Goal: Information Seeking & Learning: Find specific fact

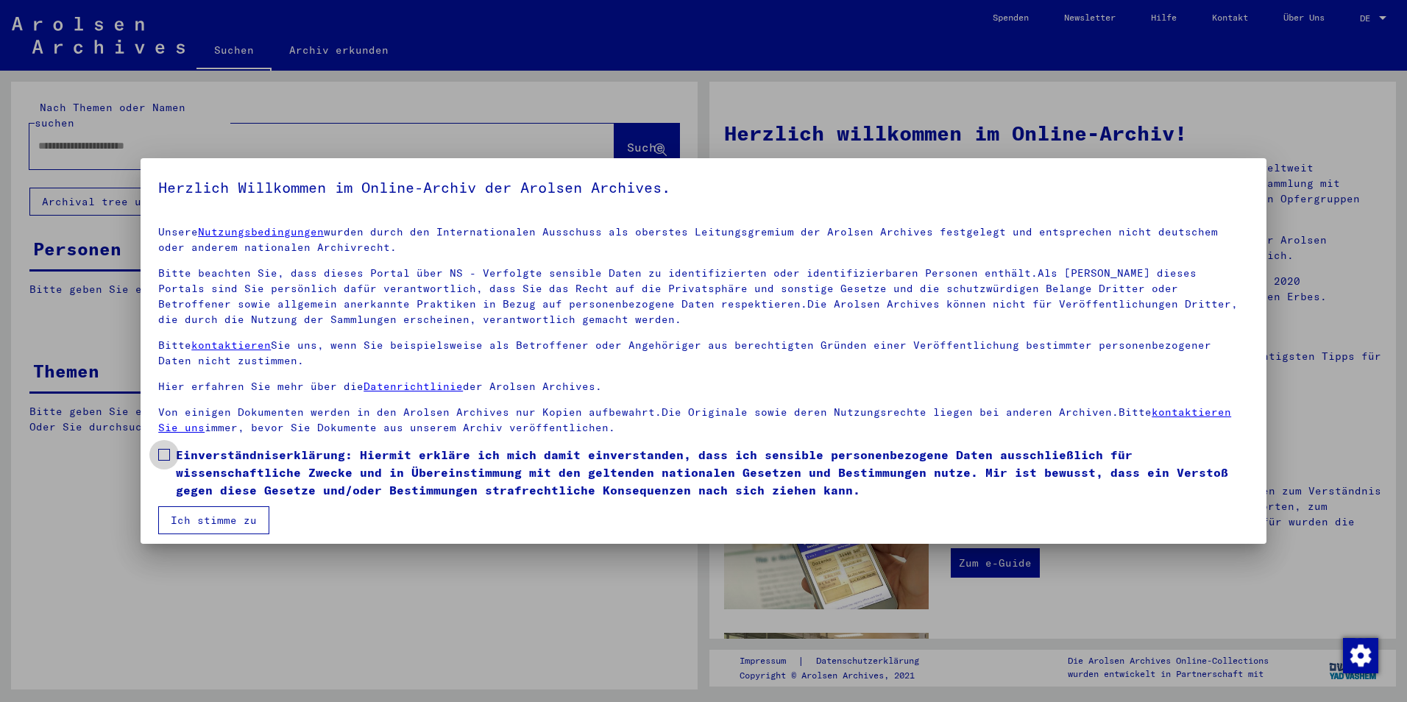
drag, startPoint x: 167, startPoint y: 447, endPoint x: 175, endPoint y: 461, distance: 16.2
click at [167, 447] on label "Einverständniserklärung: Hiermit erkläre ich mich damit einverstanden, dass ich…" at bounding box center [703, 472] width 1090 height 53
click at [200, 514] on button "Ich stimme zu" at bounding box center [213, 520] width 111 height 28
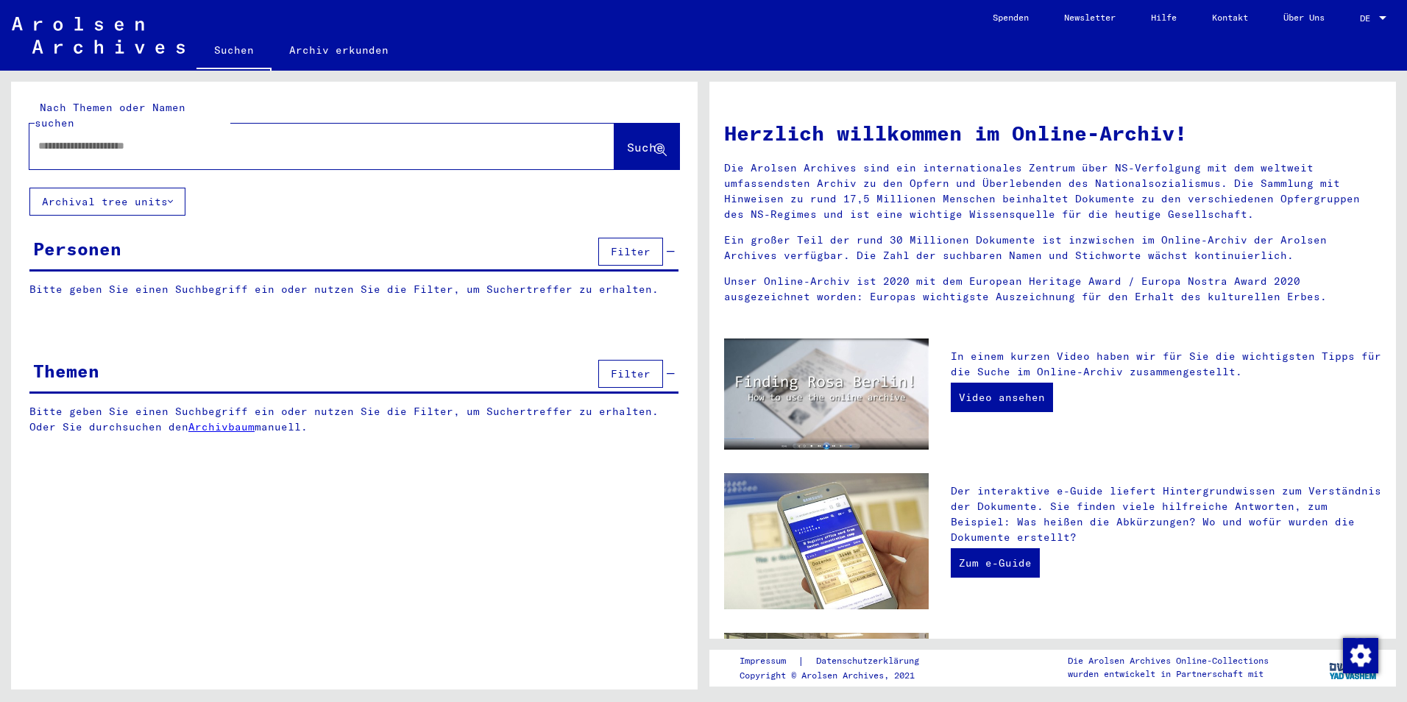
click at [195, 138] on input "text" at bounding box center [304, 145] width 532 height 15
paste input "********"
type input "********"
click at [614, 141] on button "Suche" at bounding box center [646, 147] width 65 height 46
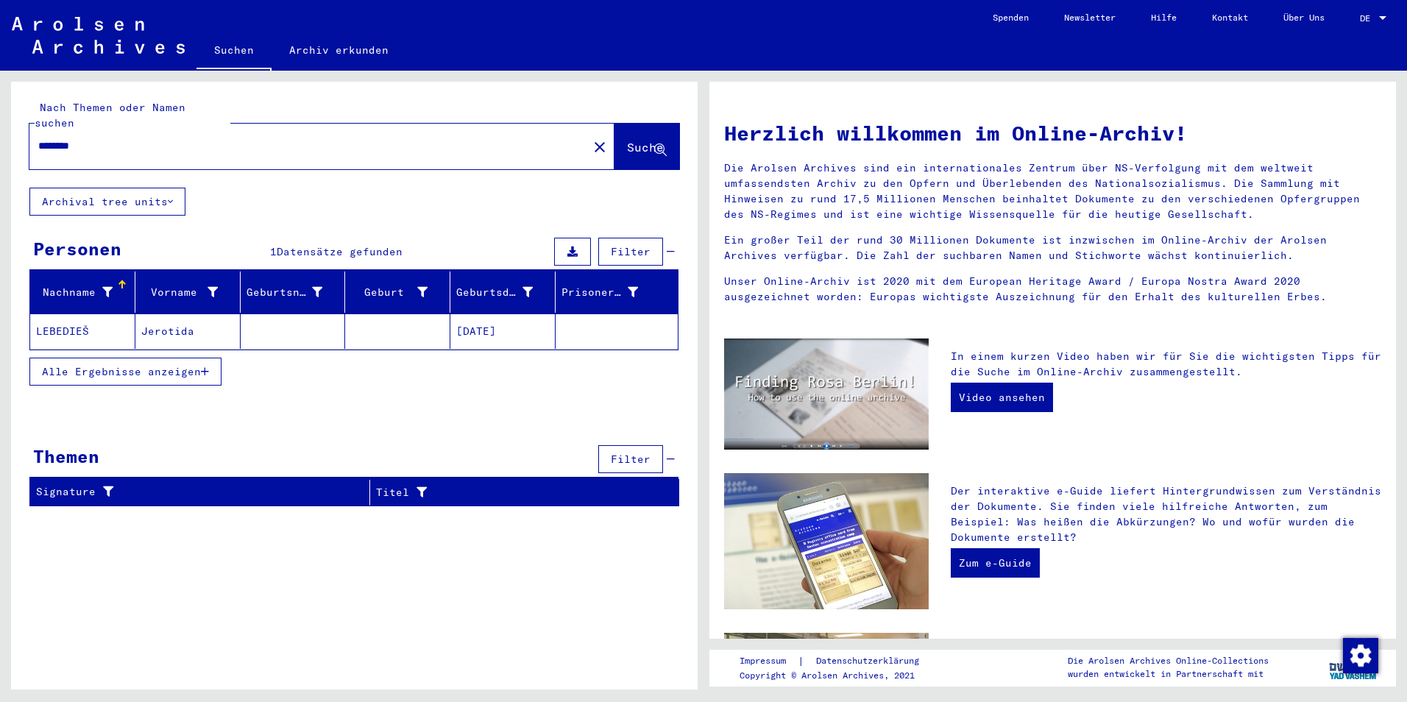
click at [55, 365] on span "Alle Ergebnisse anzeigen" at bounding box center [121, 371] width 159 height 13
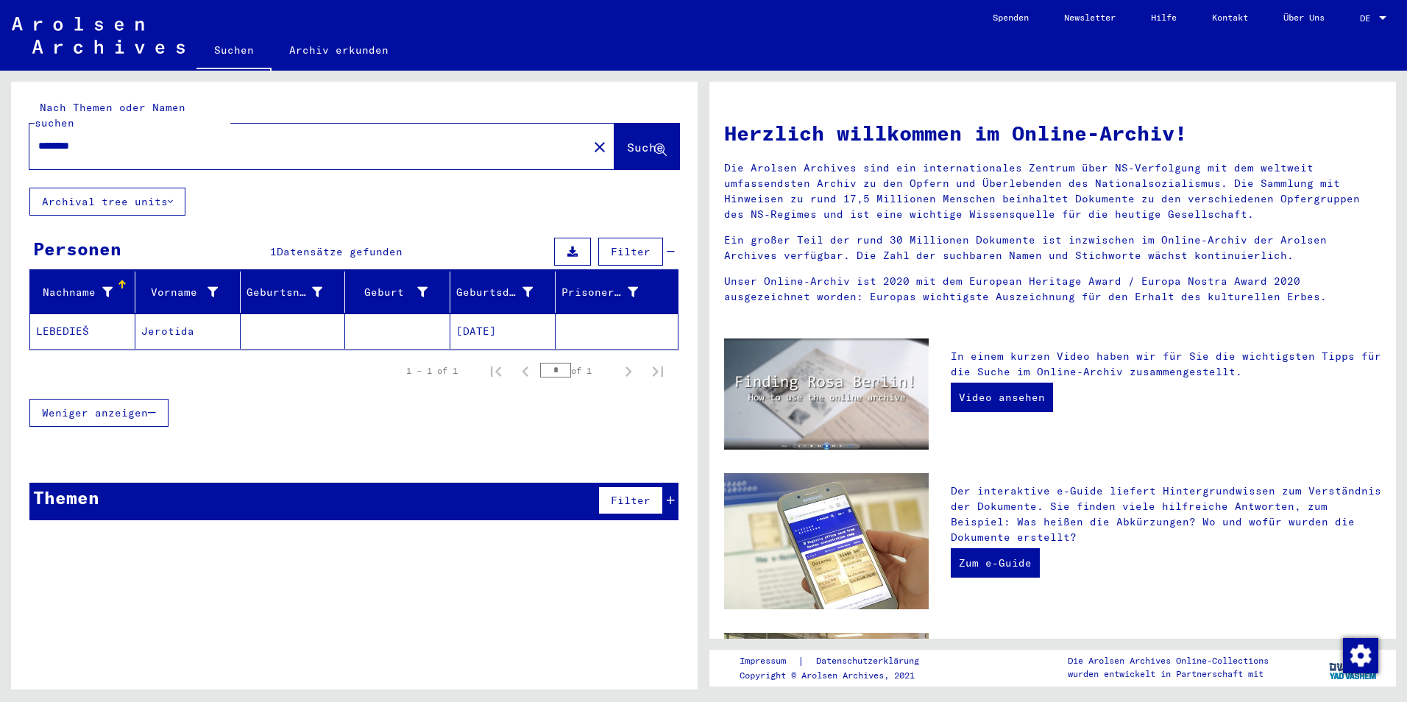
click at [53, 313] on mat-cell "LEBEDIEŠ" at bounding box center [82, 330] width 105 height 35
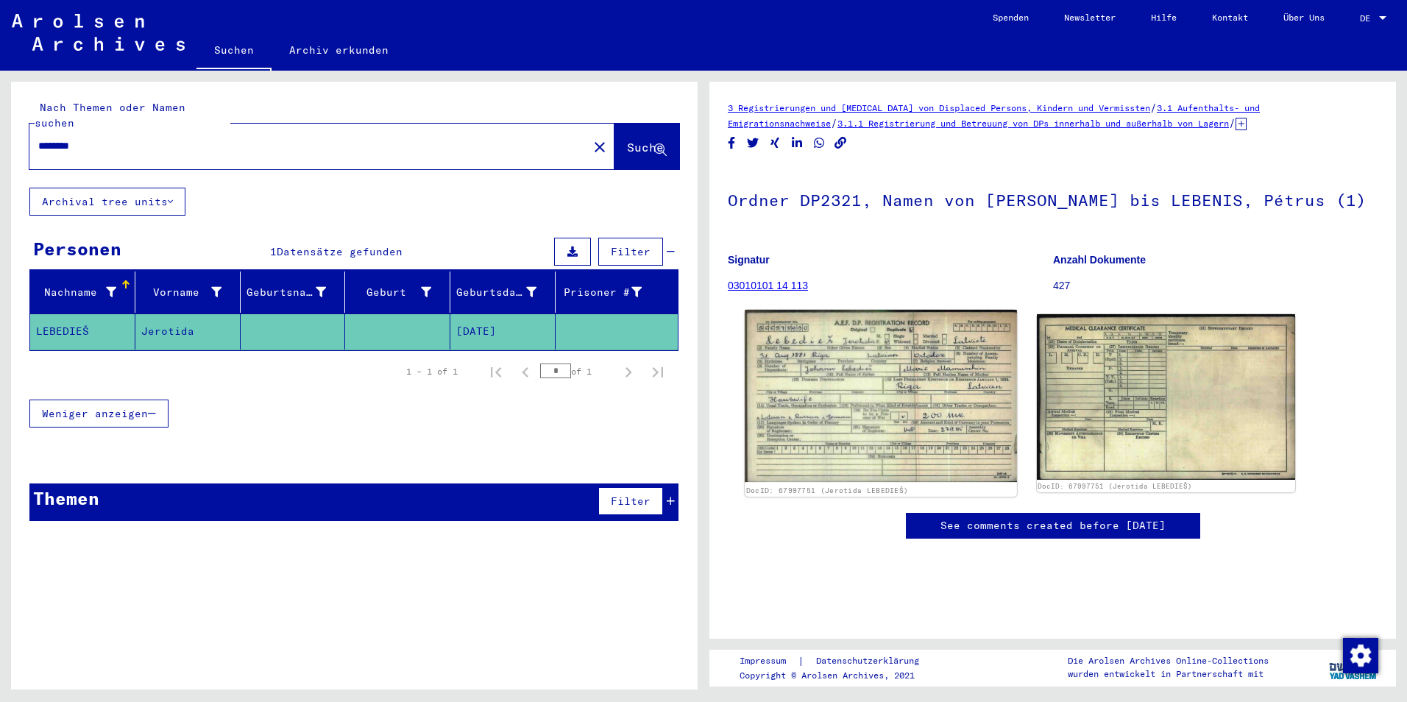
click at [906, 455] on img at bounding box center [879, 396] width 271 height 172
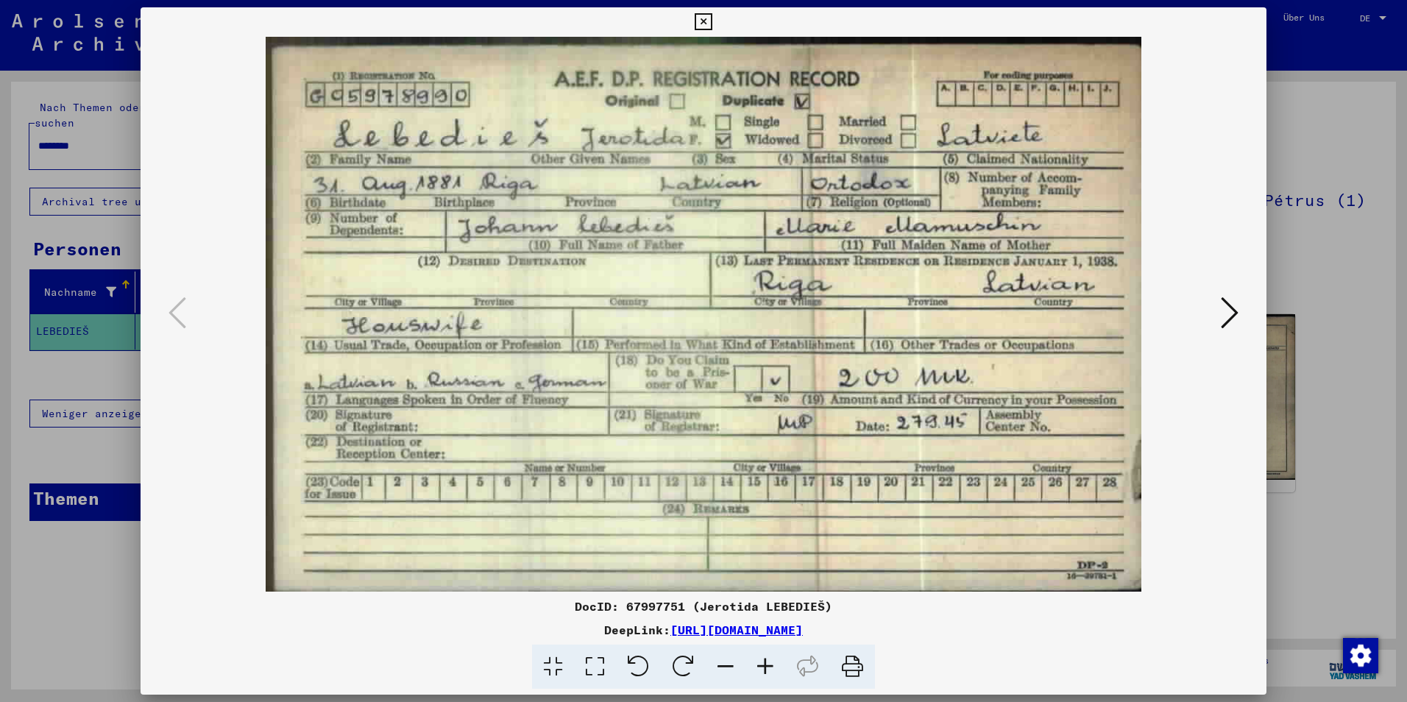
click at [1231, 314] on icon at bounding box center [1229, 312] width 18 height 35
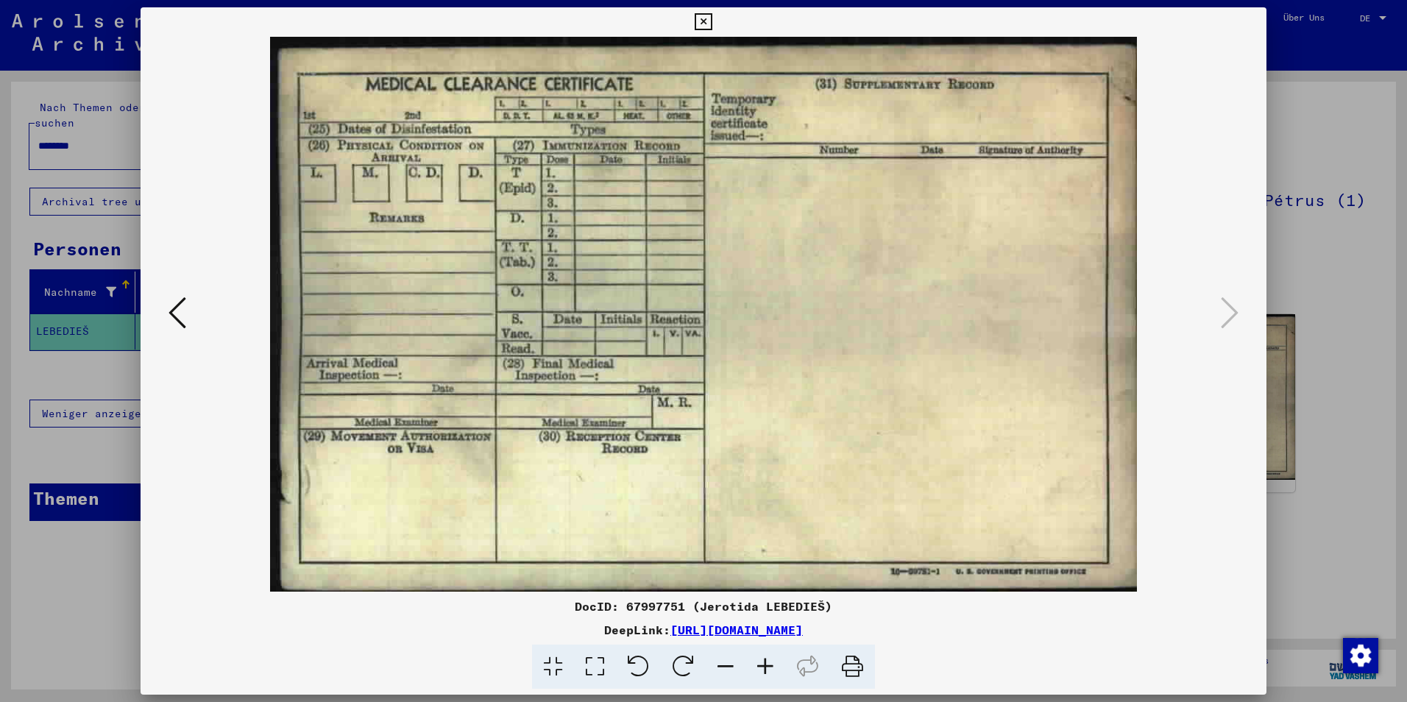
click at [174, 314] on icon at bounding box center [177, 312] width 18 height 35
